Goal: Transaction & Acquisition: Purchase product/service

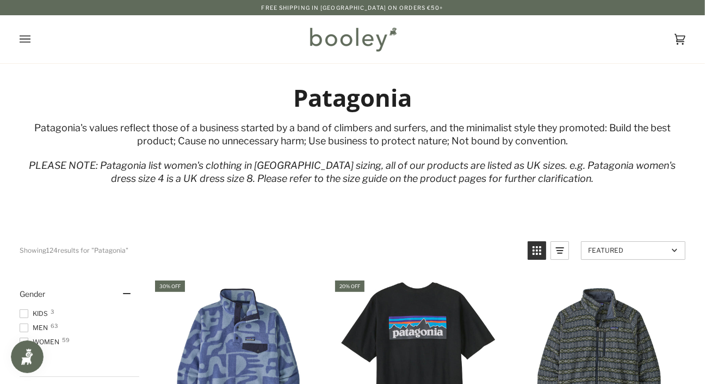
click at [614, 212] on div "Patagonia Patagonia's values reflect those of a business started by a band of c…" at bounding box center [352, 139] width 705 height 152
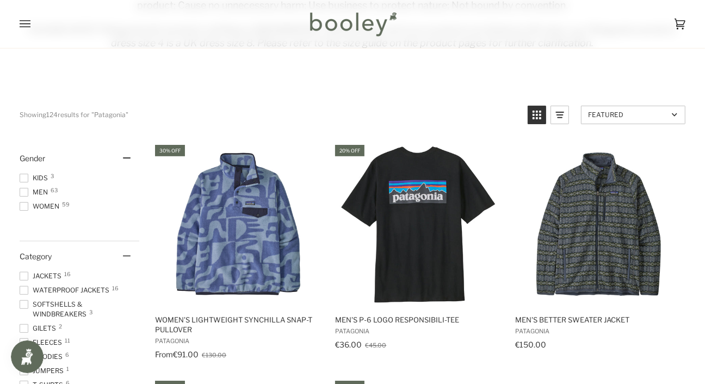
scroll to position [136, 0]
click at [24, 191] on span at bounding box center [24, 191] width 9 height 9
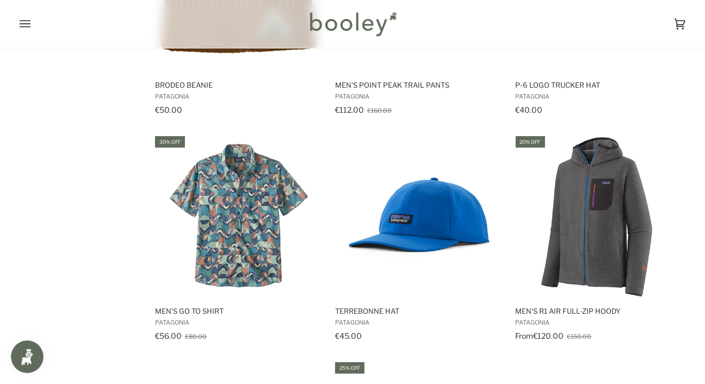
scroll to position [1082, 0]
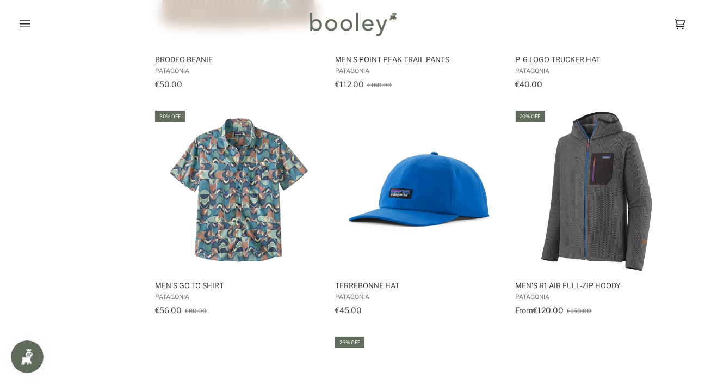
click at [597, 208] on img "Men's R1 Air Full-Zip Hoody" at bounding box center [598, 190] width 163 height 163
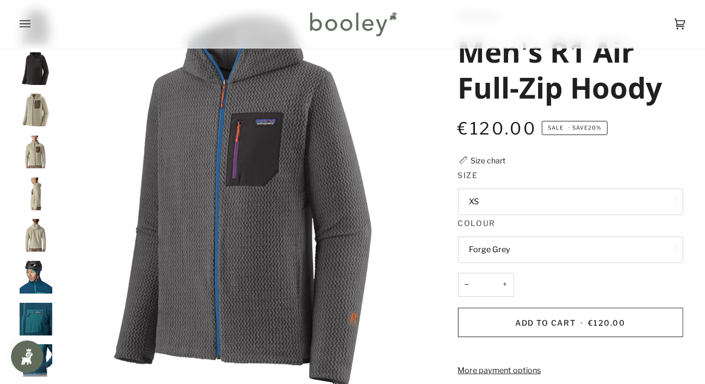
scroll to position [74, 0]
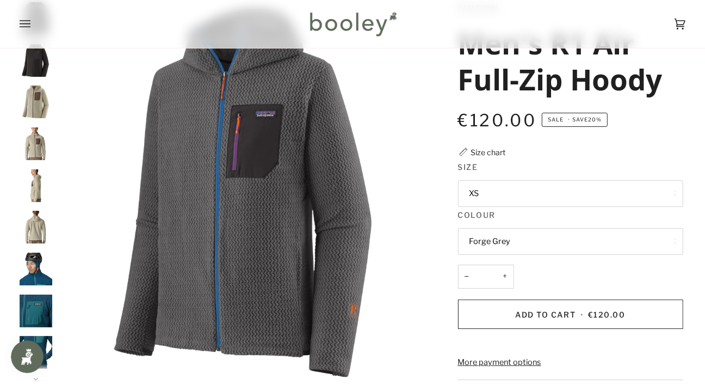
click at [646, 242] on button "Forge Grey" at bounding box center [570, 241] width 225 height 27
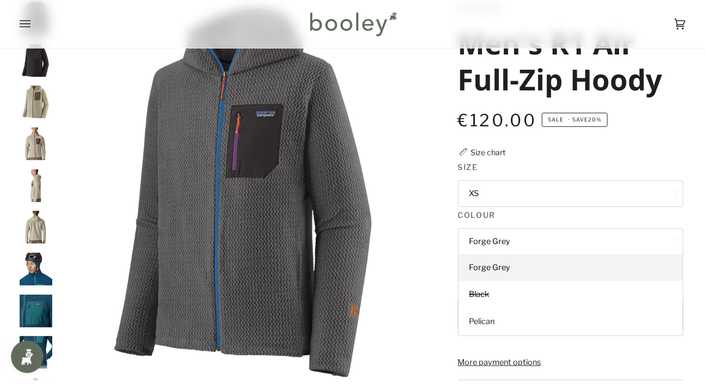
click at [489, 319] on span "Pelican" at bounding box center [483, 321] width 26 height 10
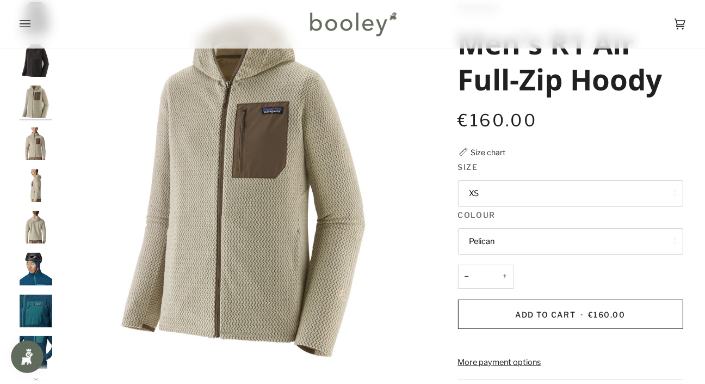
click at [638, 246] on button "Pelican" at bounding box center [570, 241] width 225 height 27
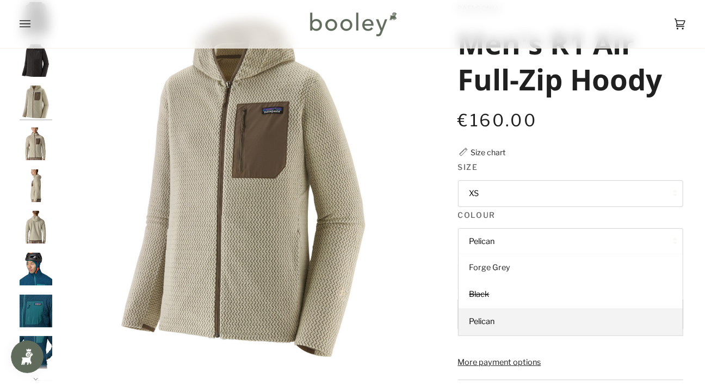
click at [510, 270] on link "Forge Grey" at bounding box center [571, 267] width 224 height 27
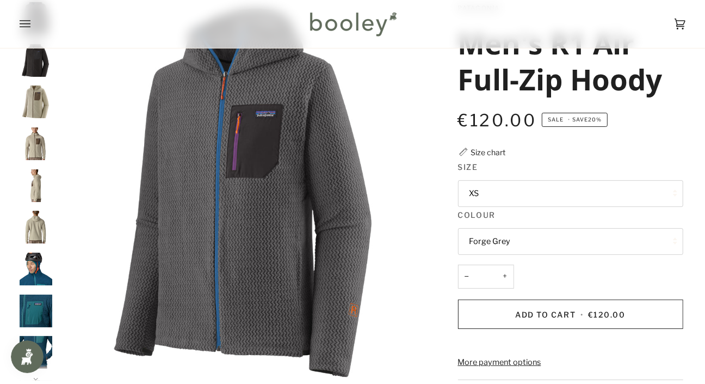
click at [32, 273] on img "Patagonia Men's R1 Air Full-Zip Hoody - Booley Galway" at bounding box center [36, 268] width 33 height 33
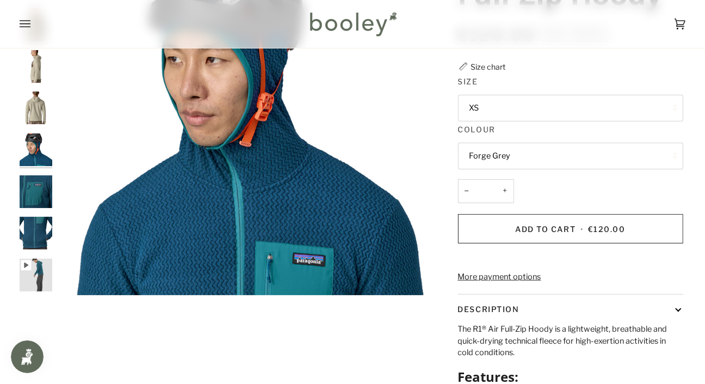
scroll to position [161, 0]
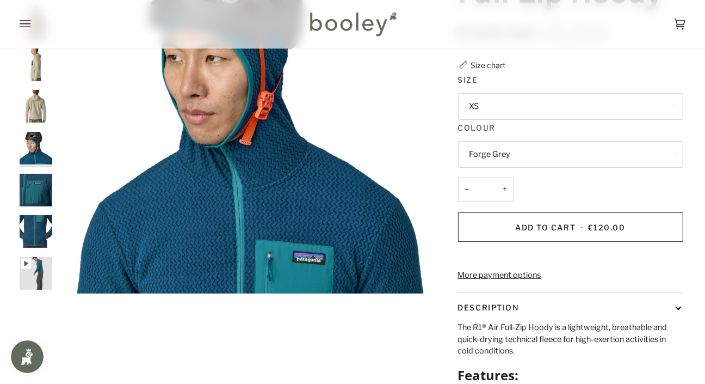
click at [654, 153] on button "Forge Grey" at bounding box center [570, 154] width 225 height 27
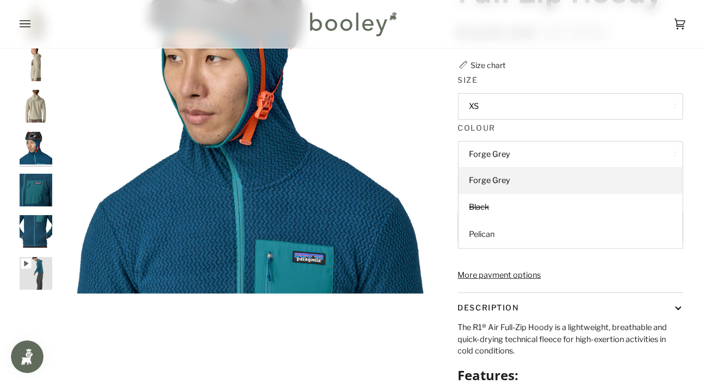
click at [499, 232] on link "Pelican" at bounding box center [571, 234] width 224 height 27
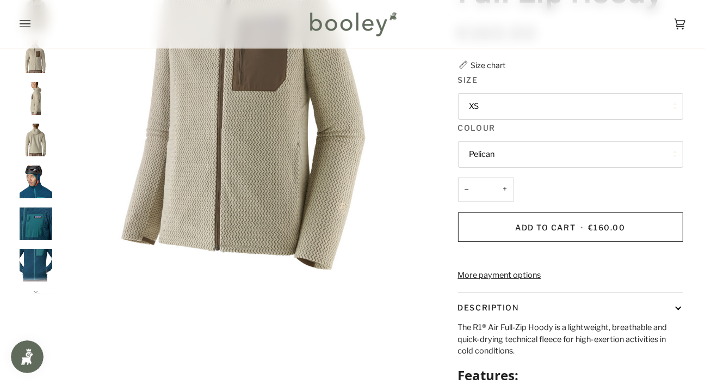
click at [503, 149] on button "Pelican" at bounding box center [570, 154] width 225 height 27
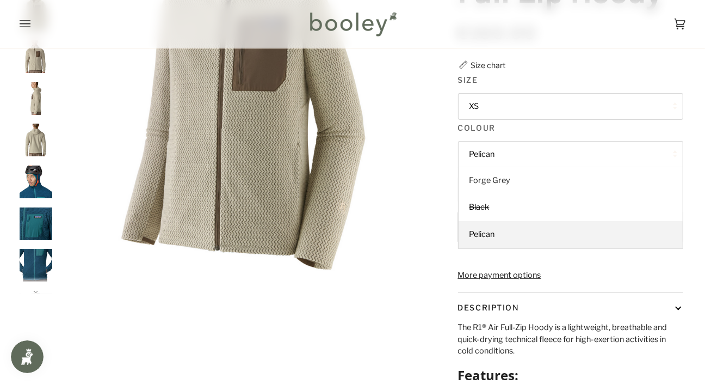
click at [501, 180] on span "Forge Grey" at bounding box center [490, 180] width 41 height 10
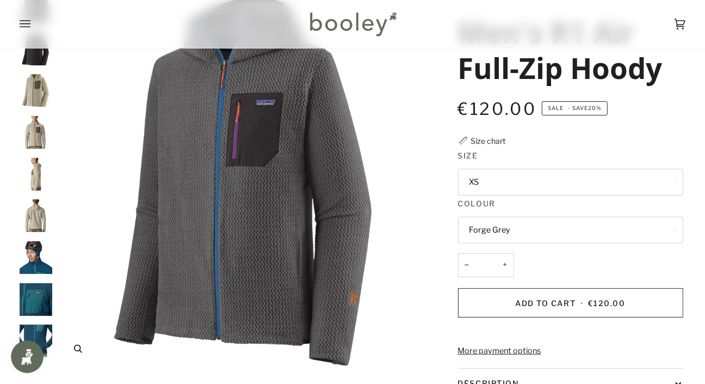
scroll to position [86, 0]
click at [604, 227] on button "Forge Grey" at bounding box center [570, 229] width 225 height 27
